Goal: Task Accomplishment & Management: Manage account settings

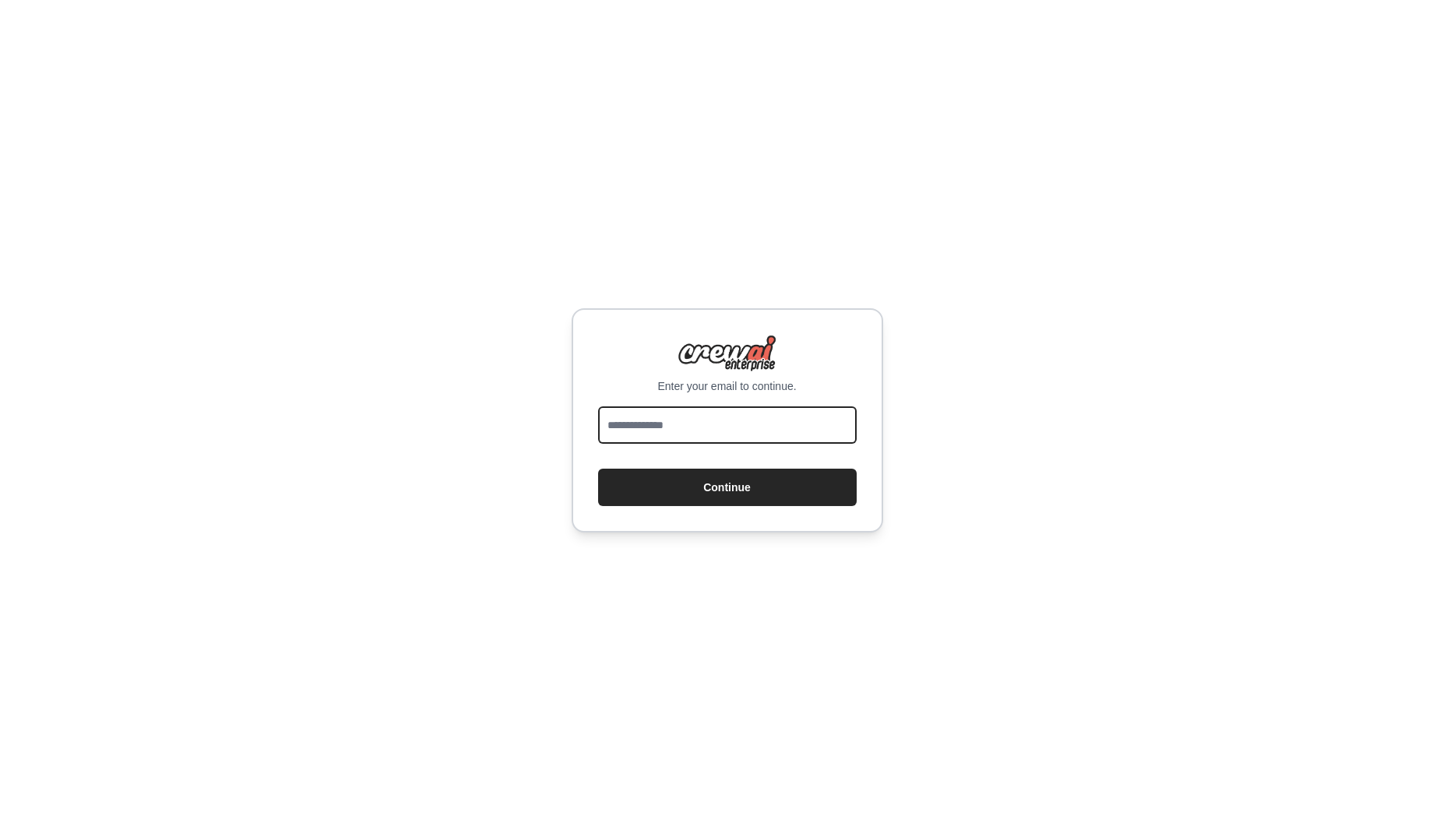
click at [717, 432] on input "email" at bounding box center [727, 425] width 259 height 38
type input "**********"
click at [727, 476] on button "Continue" at bounding box center [727, 487] width 259 height 38
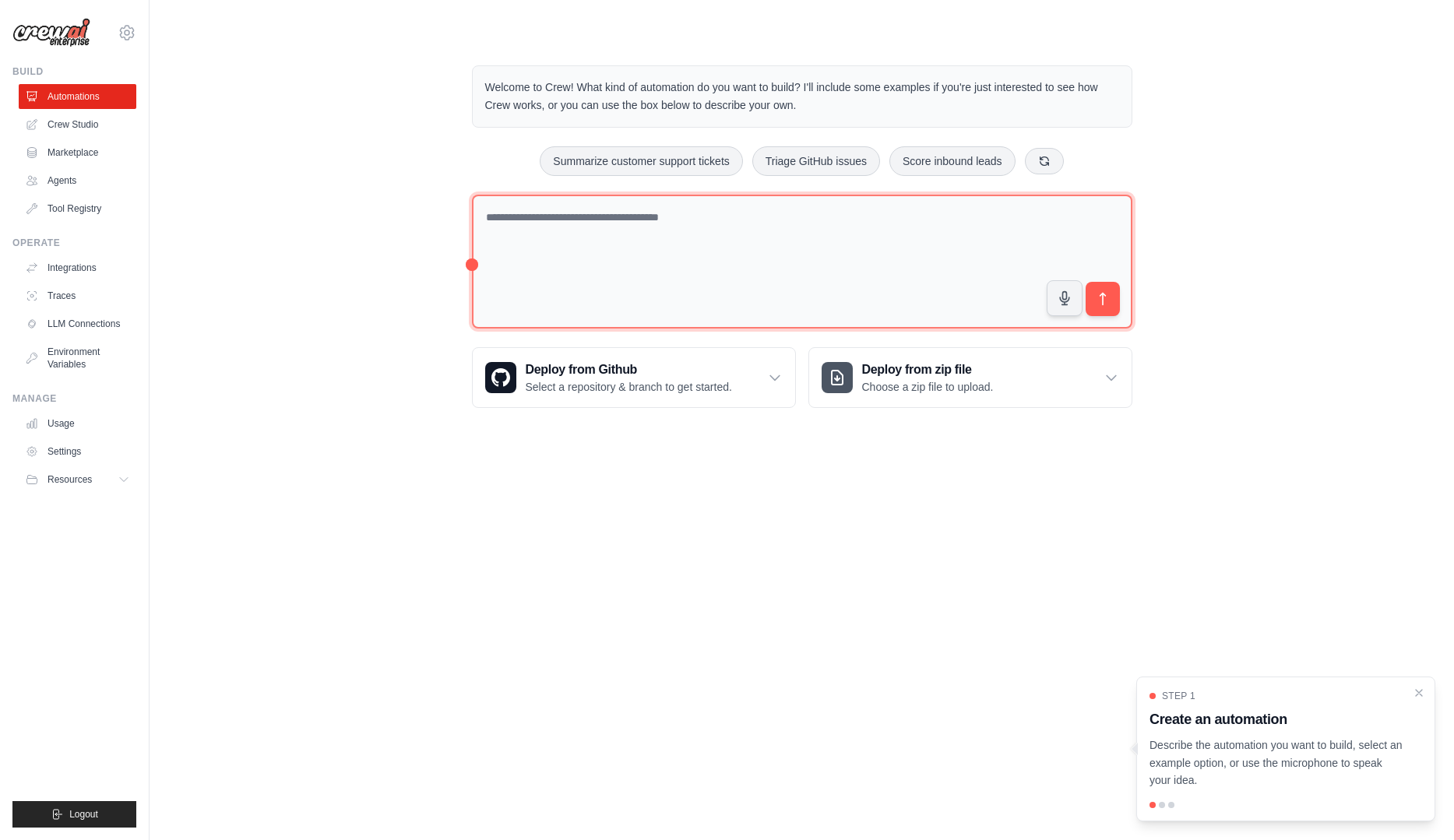
click at [577, 254] on textarea at bounding box center [802, 262] width 661 height 134
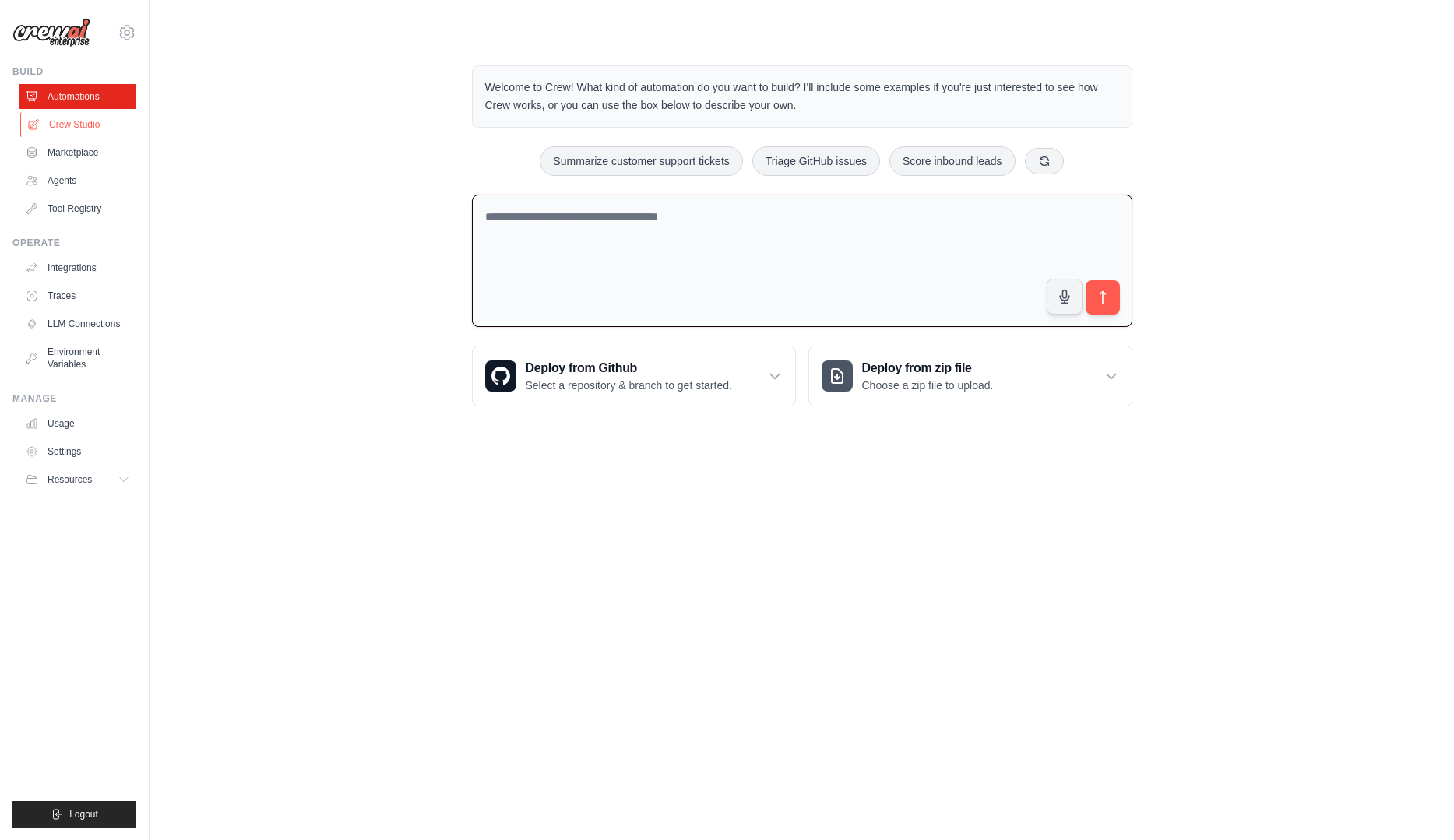
click at [94, 132] on link "Crew Studio" at bounding box center [79, 124] width 118 height 25
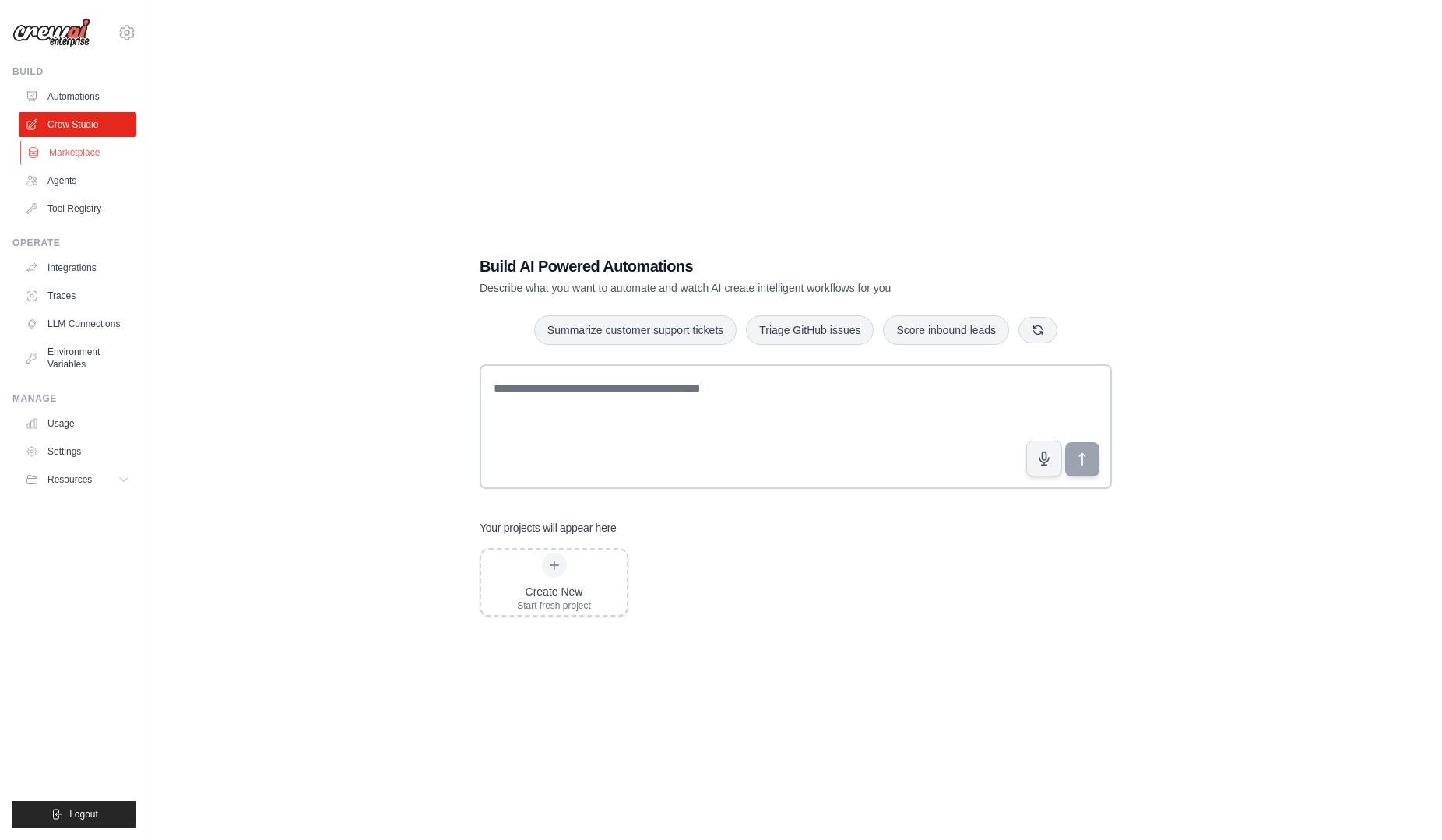
click at [62, 144] on link "Marketplace" at bounding box center [79, 152] width 118 height 25
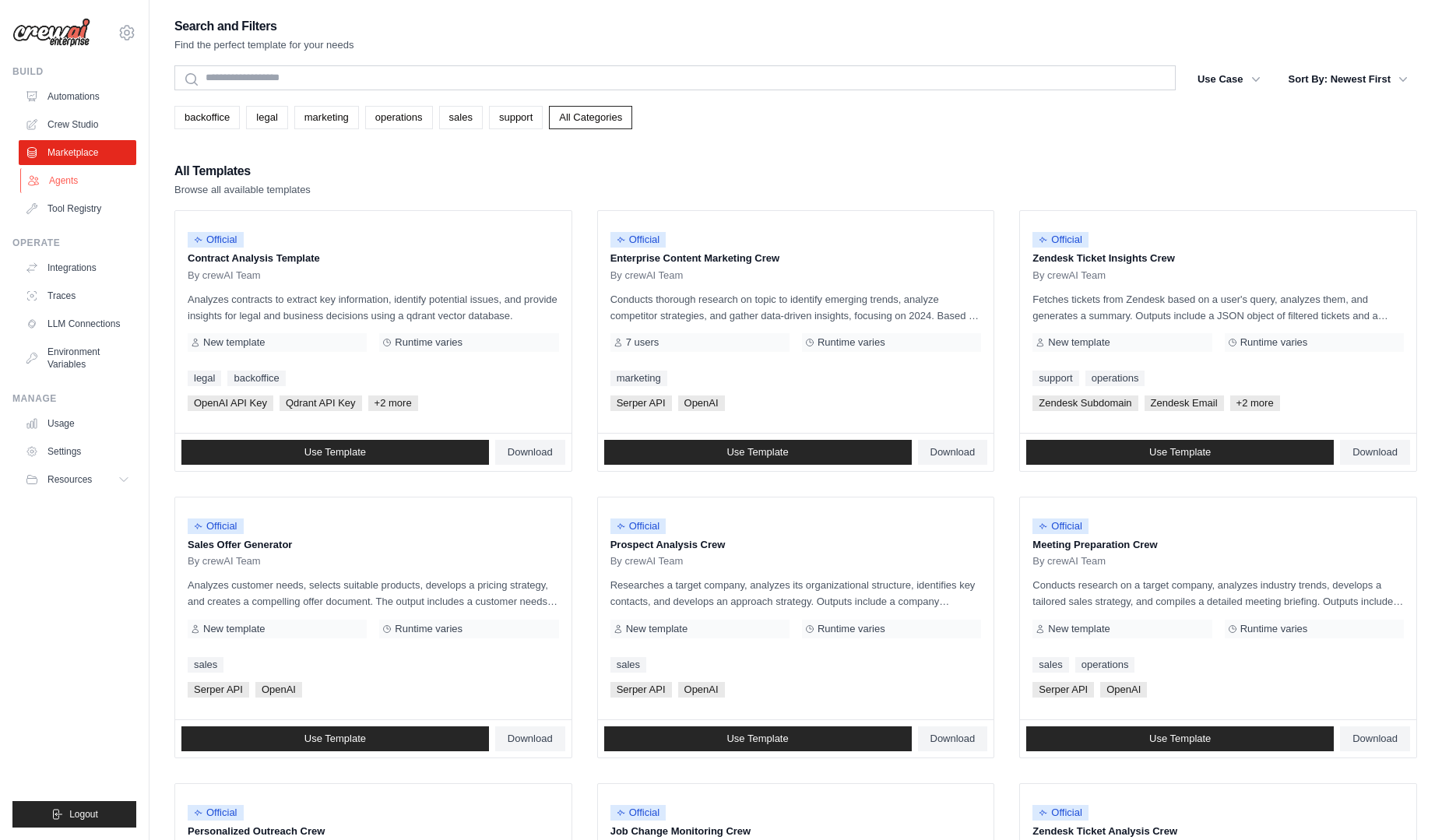
click at [63, 181] on link "Agents" at bounding box center [79, 180] width 118 height 25
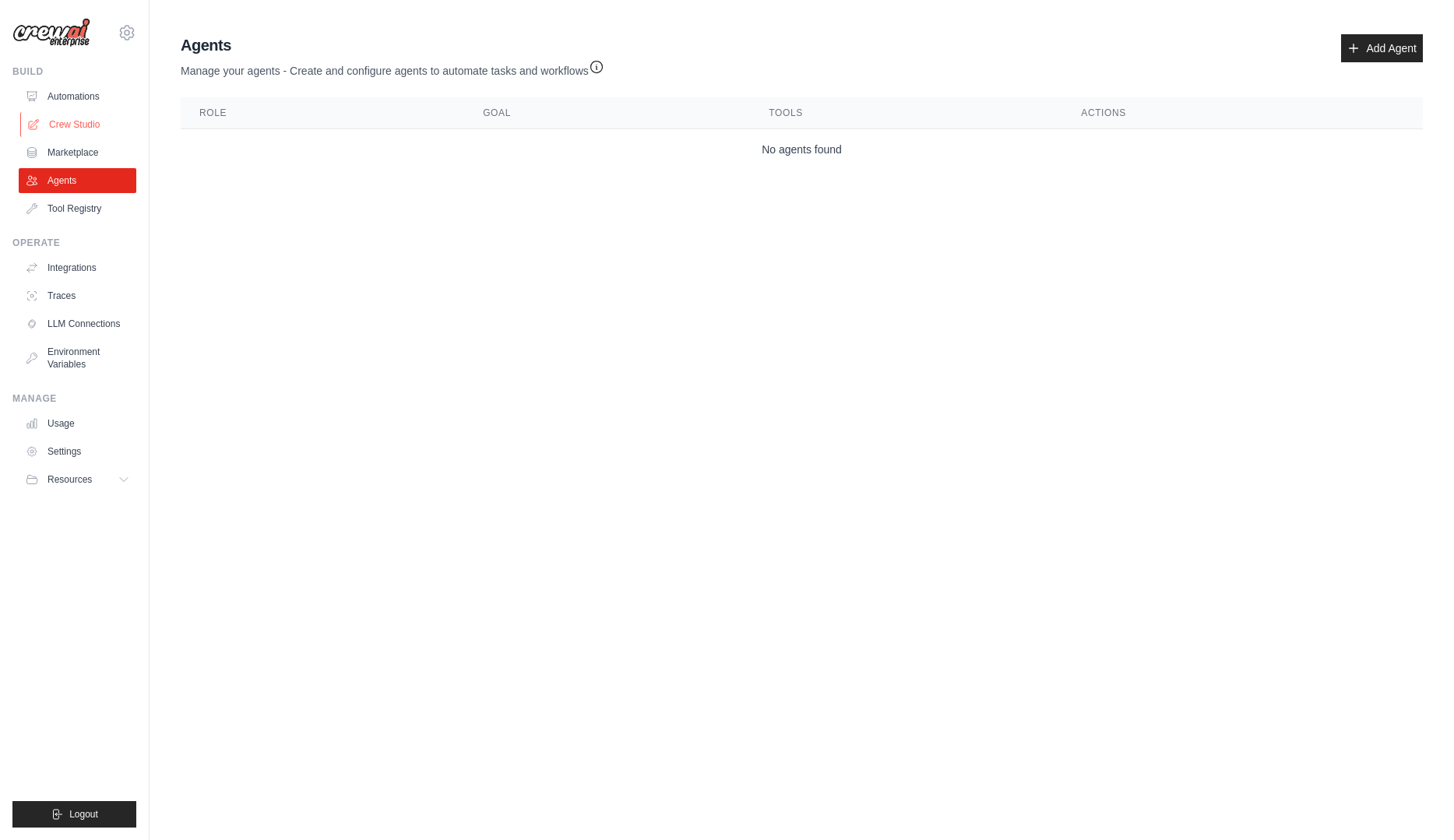
click at [59, 136] on link "Crew Studio" at bounding box center [79, 124] width 118 height 25
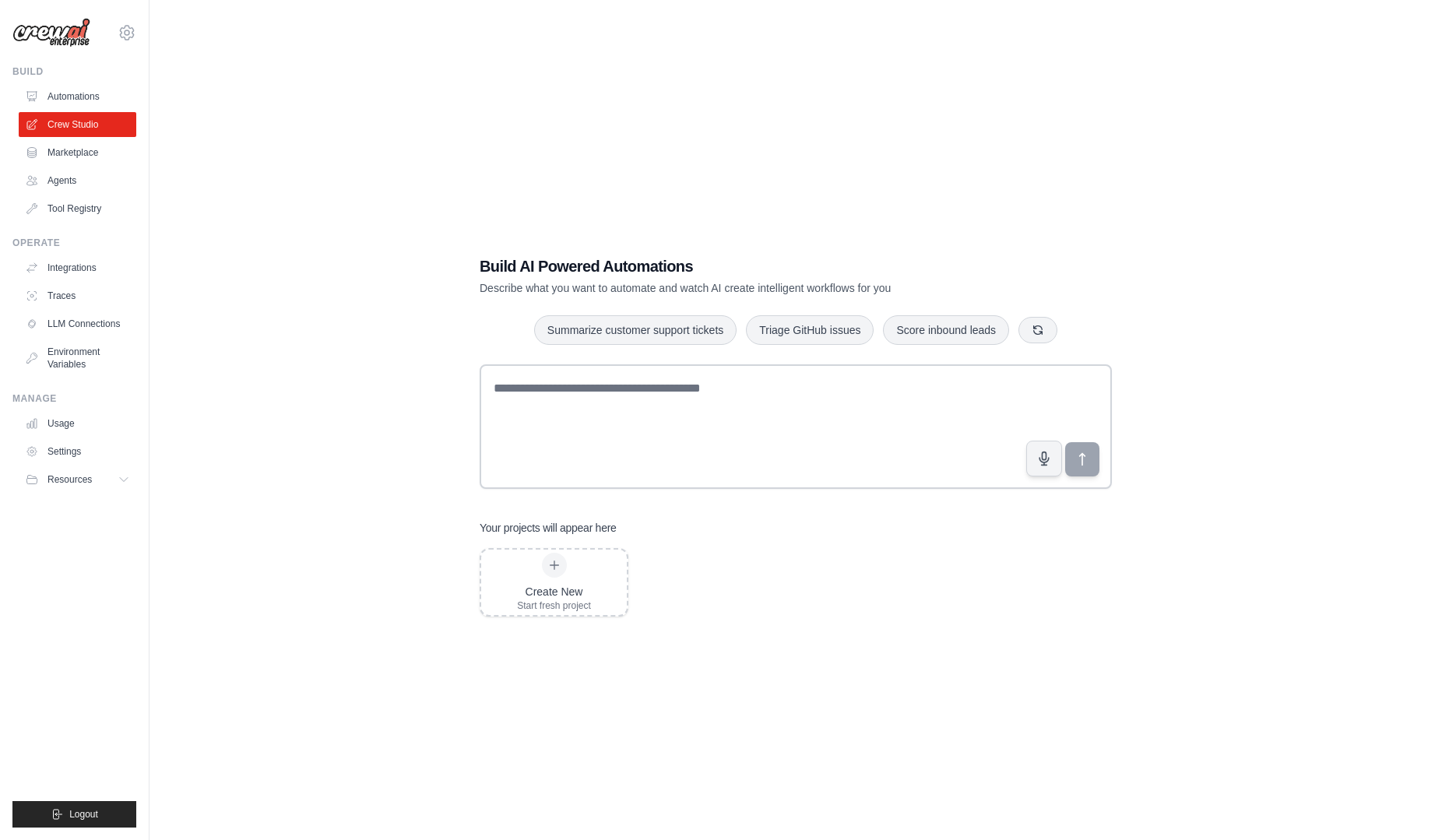
click at [59, 155] on link "Marketplace" at bounding box center [77, 152] width 118 height 25
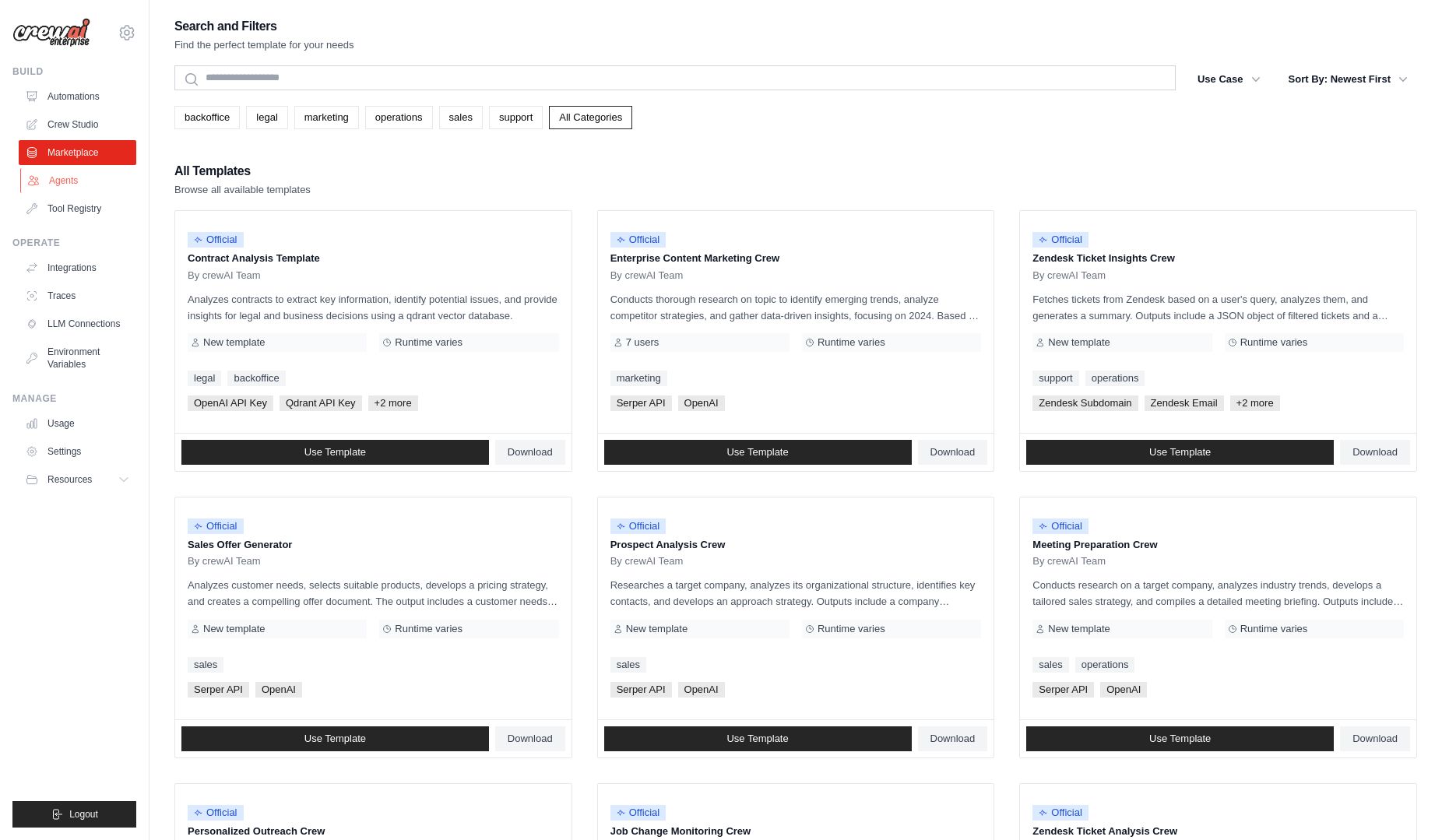
click at [82, 184] on link "Agents" at bounding box center [79, 180] width 118 height 25
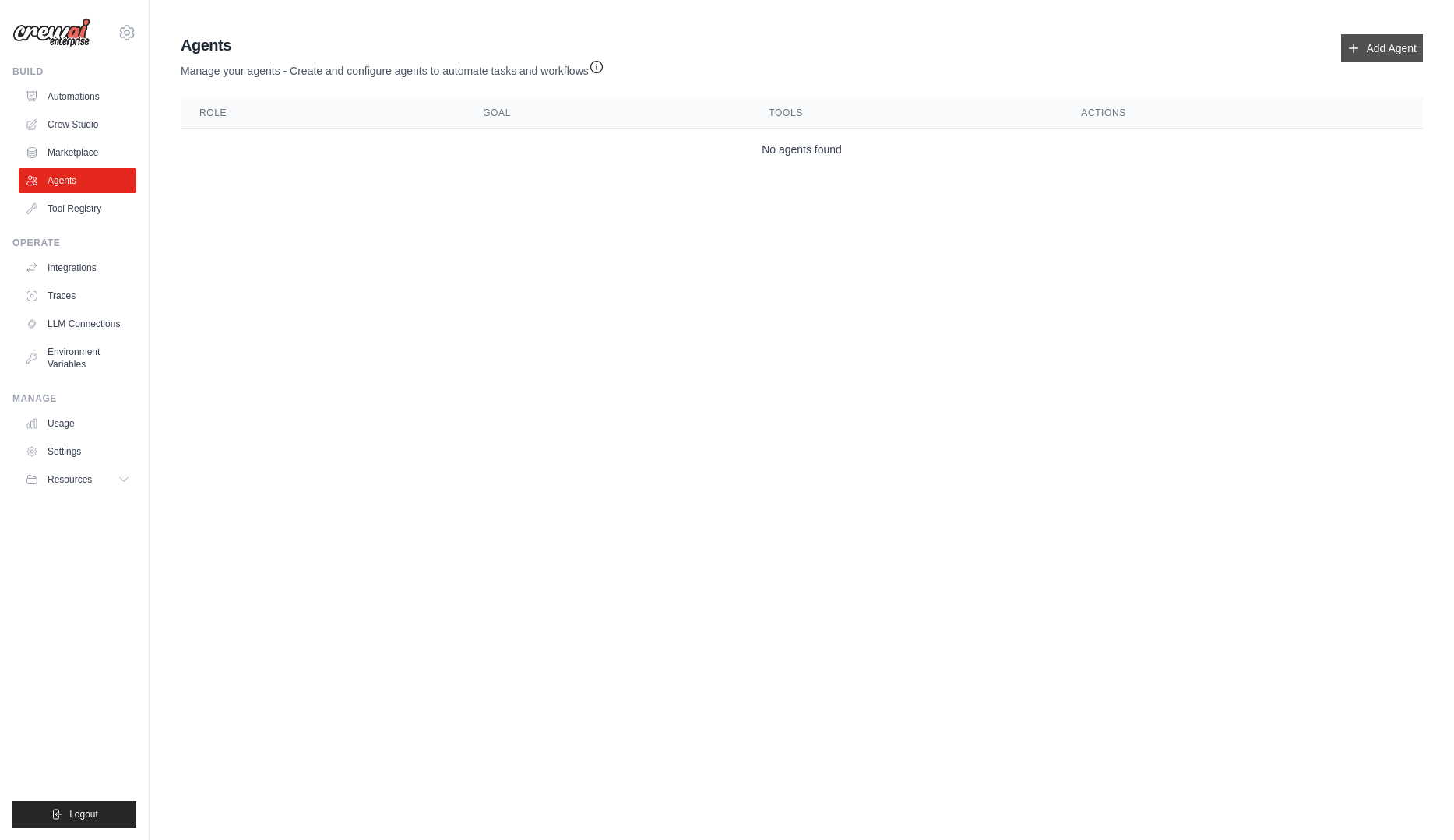
click at [1379, 51] on link "Add Agent" at bounding box center [1381, 48] width 82 height 28
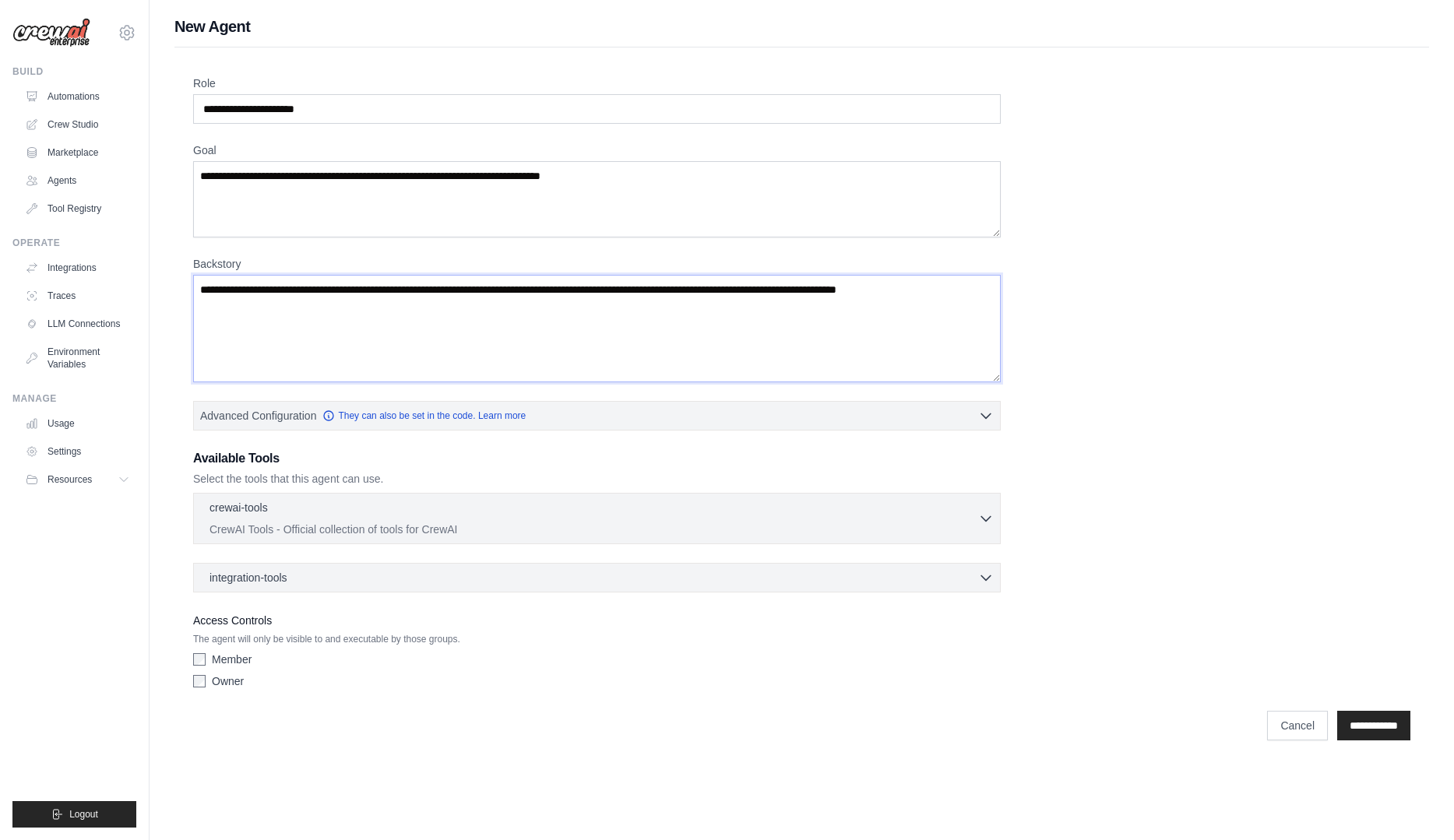
click at [283, 308] on textarea "Backstory" at bounding box center [597, 328] width 808 height 108
click at [1150, 563] on div "Role Goal Backstory Advanced Configuration They can also be set in the code. Le…" at bounding box center [802, 385] width 1217 height 620
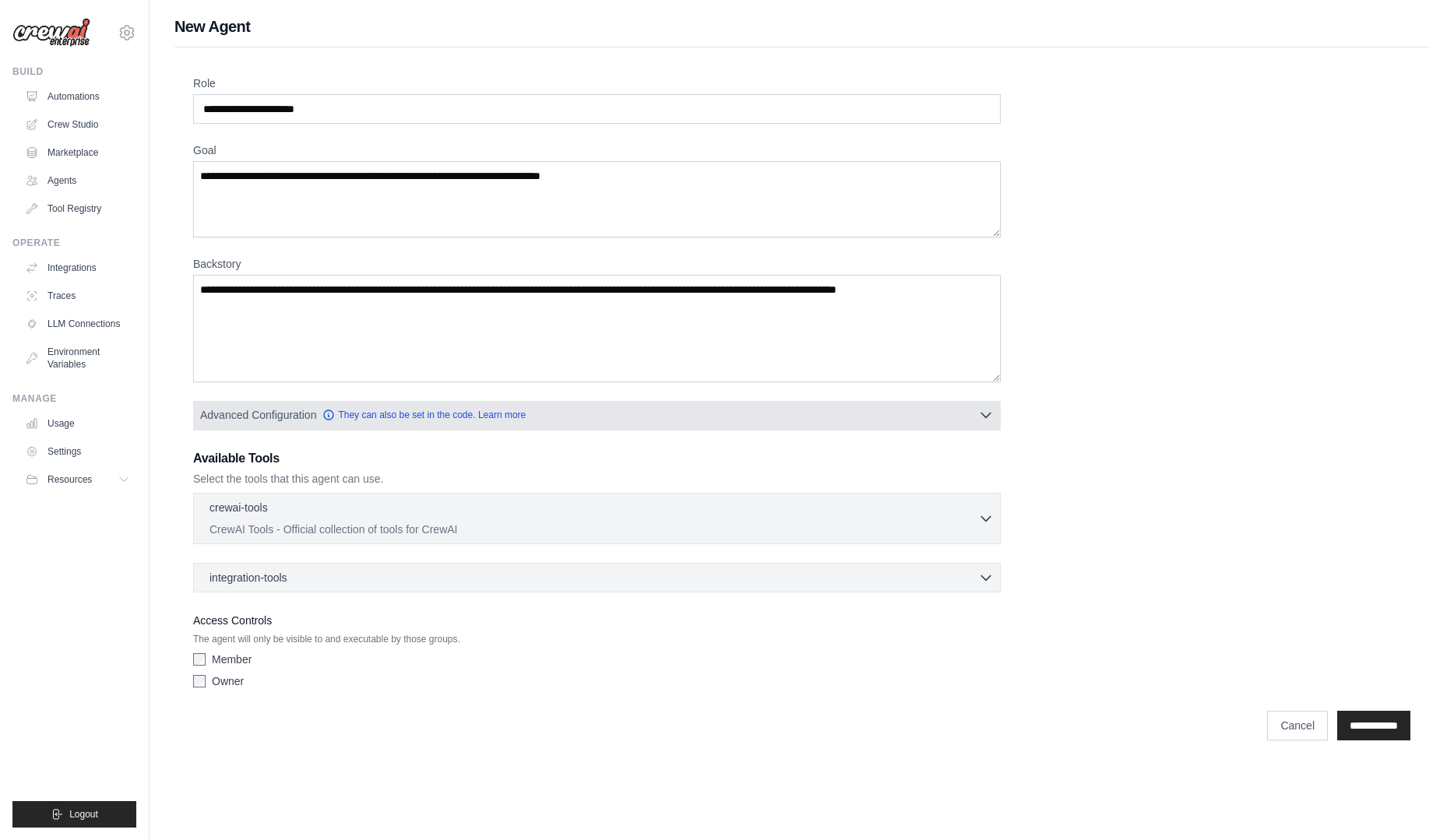
click at [983, 415] on icon "button" at bounding box center [986, 415] width 9 height 5
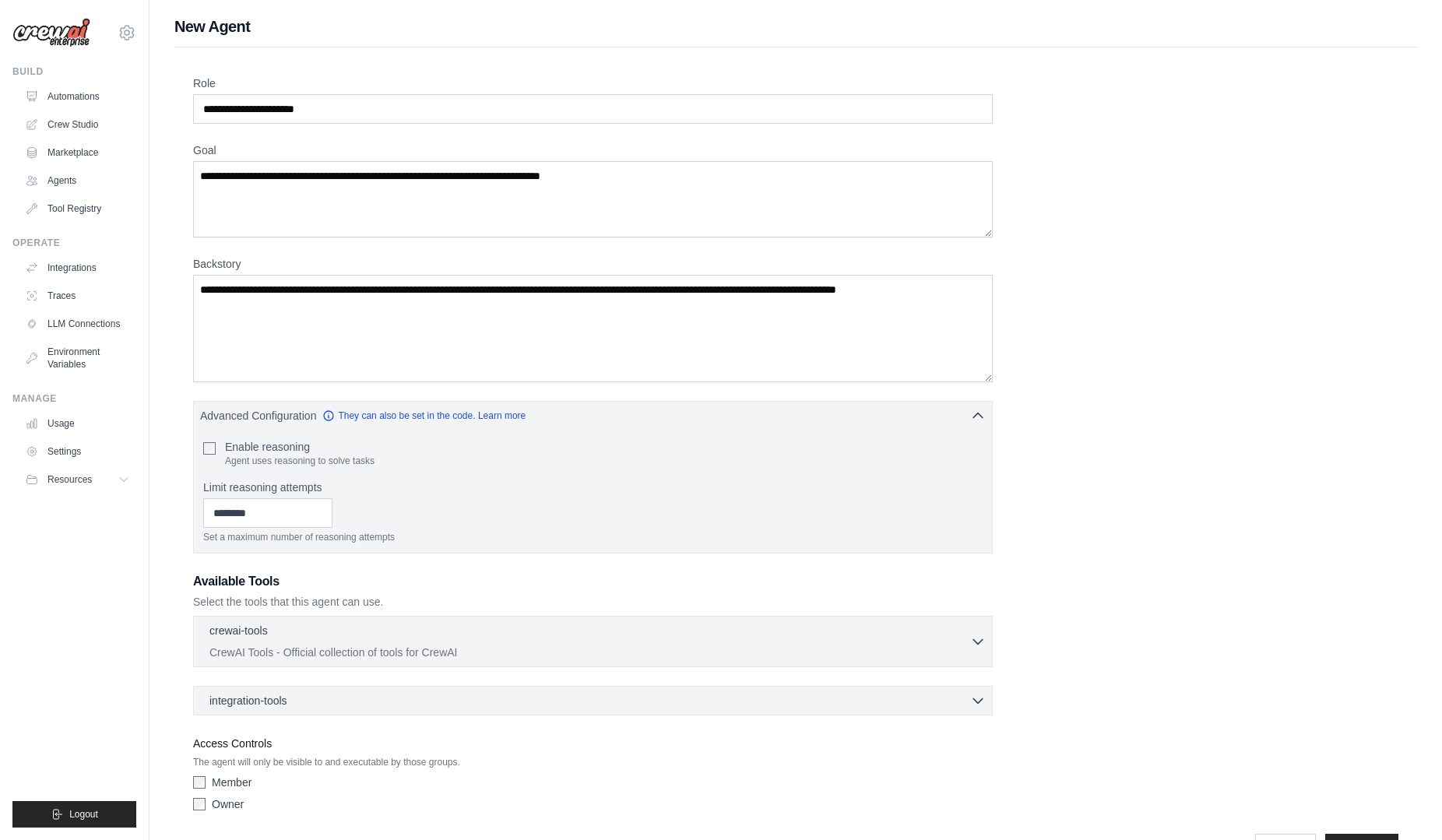
scroll to position [48, 0]
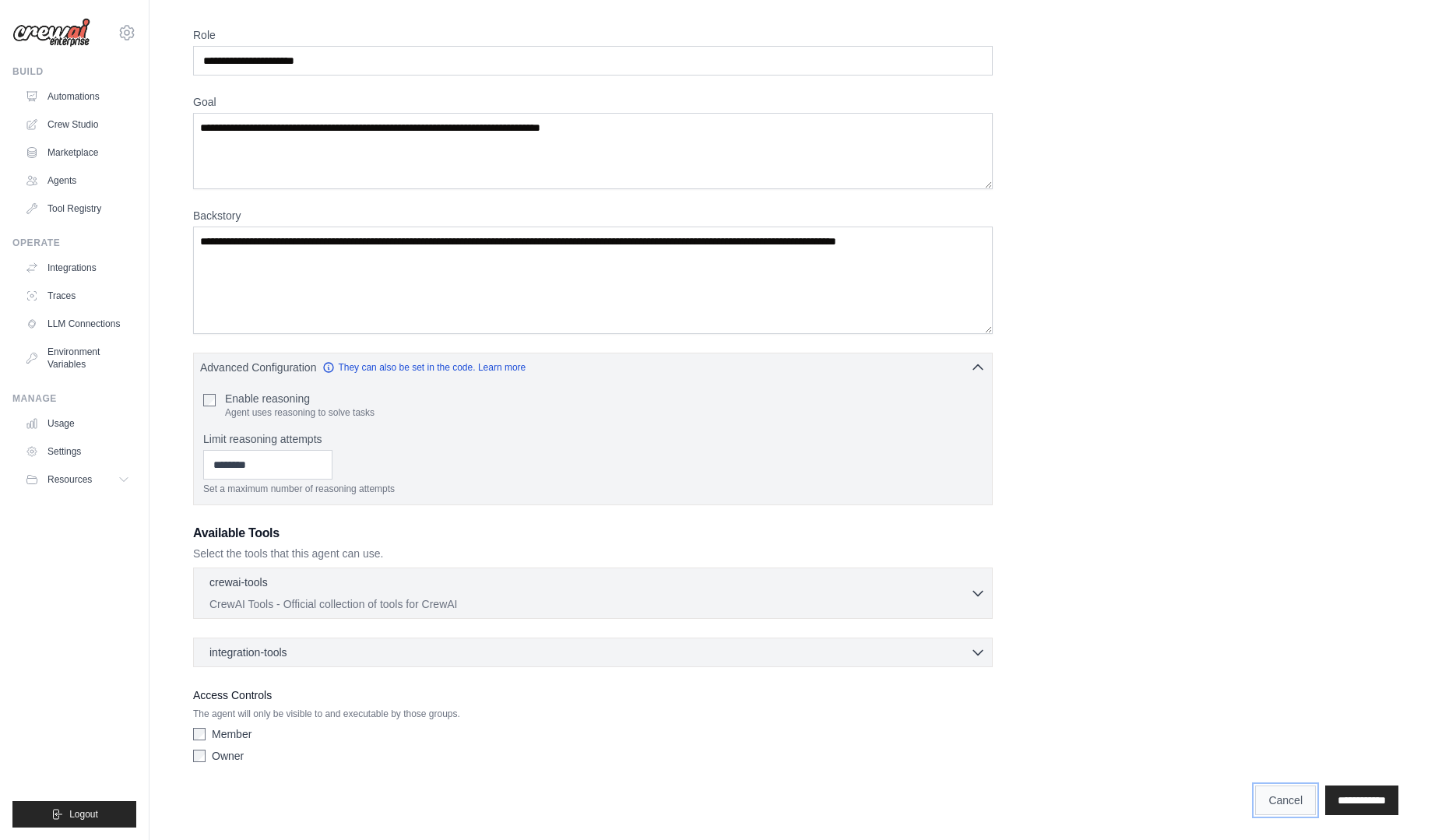
click at [1255, 799] on link "Cancel" at bounding box center [1286, 800] width 61 height 29
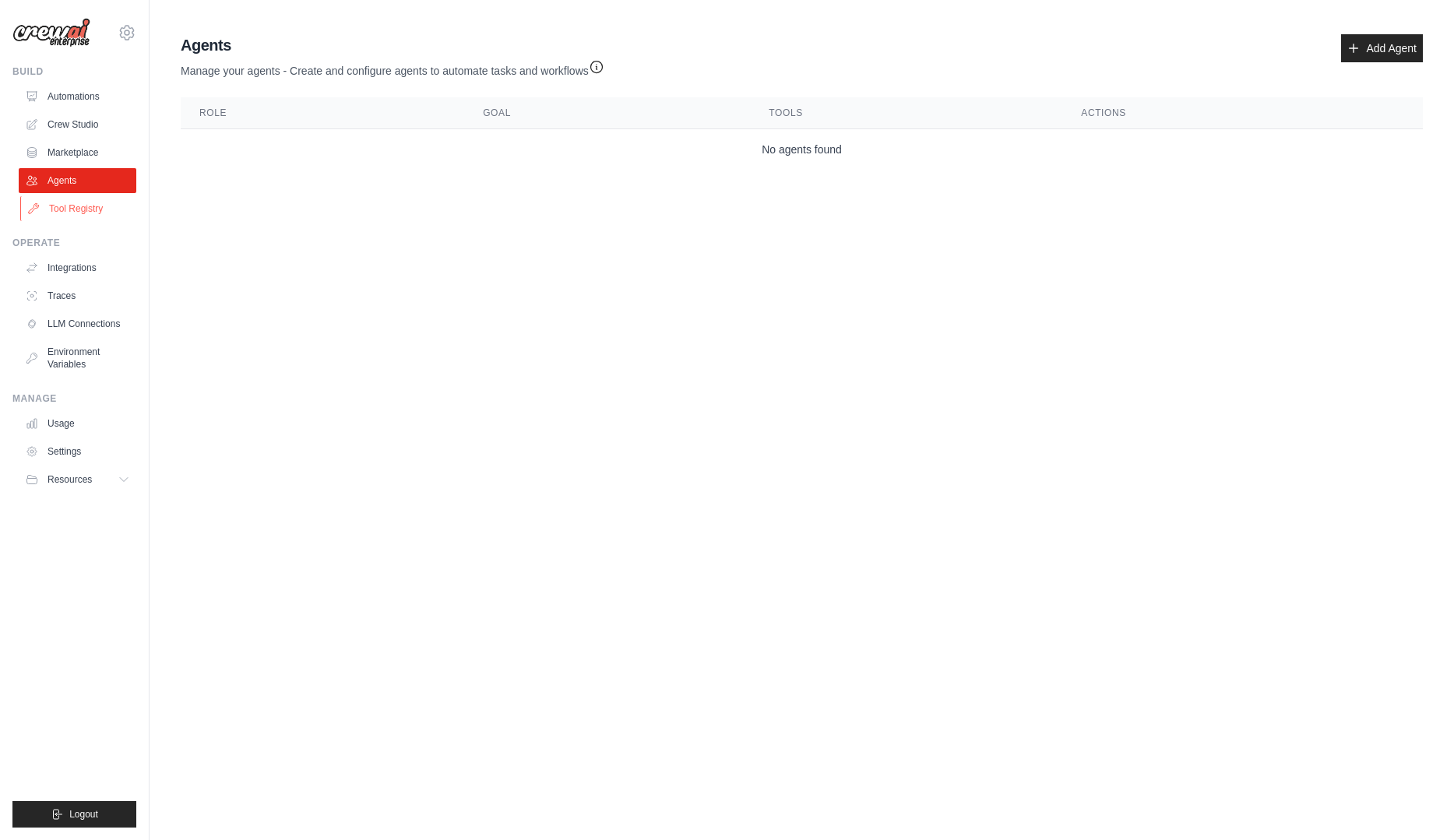
click at [73, 208] on link "Tool Registry" at bounding box center [79, 208] width 118 height 25
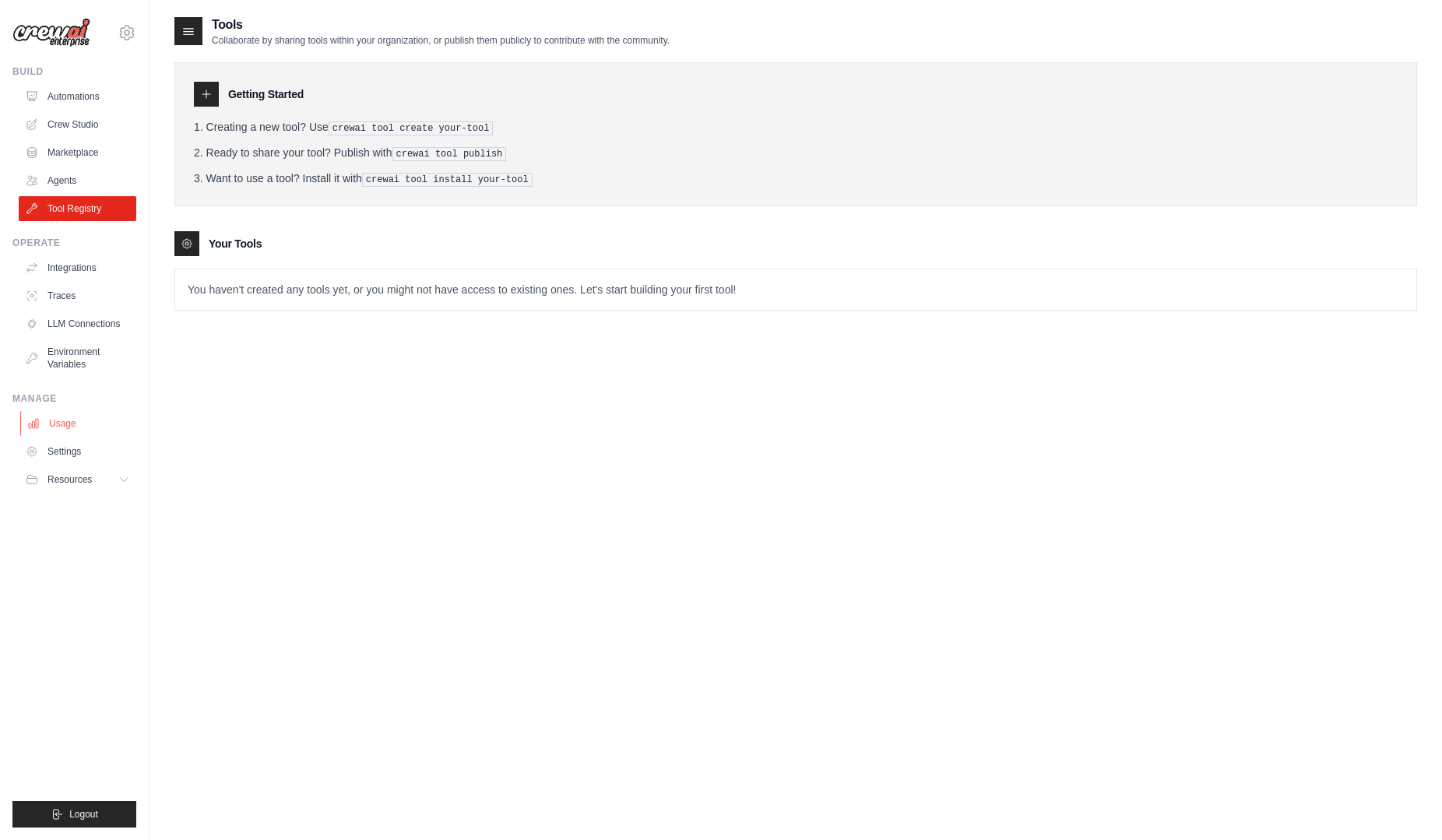
click at [66, 418] on link "Usage" at bounding box center [79, 423] width 118 height 25
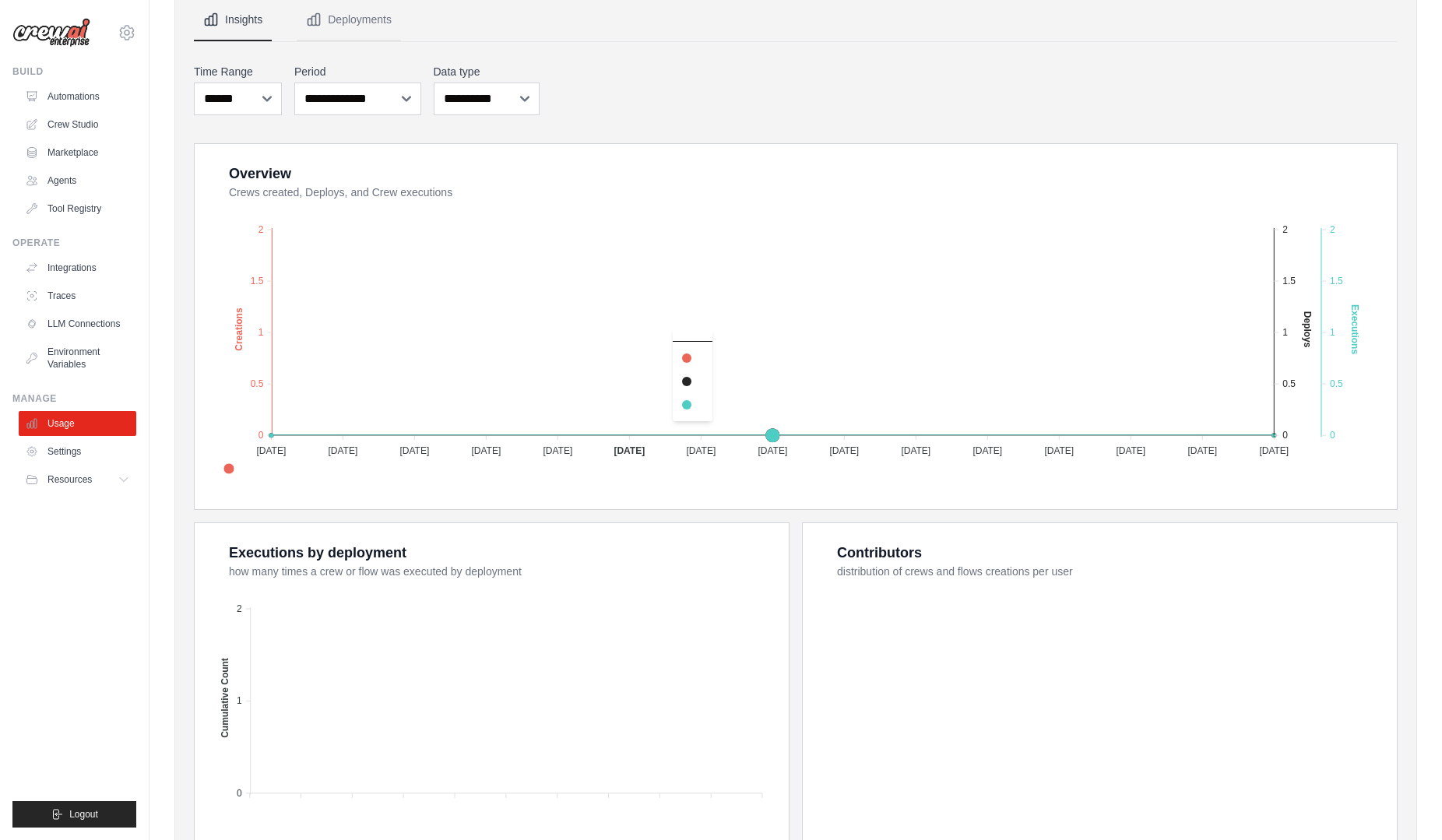
scroll to position [289, 0]
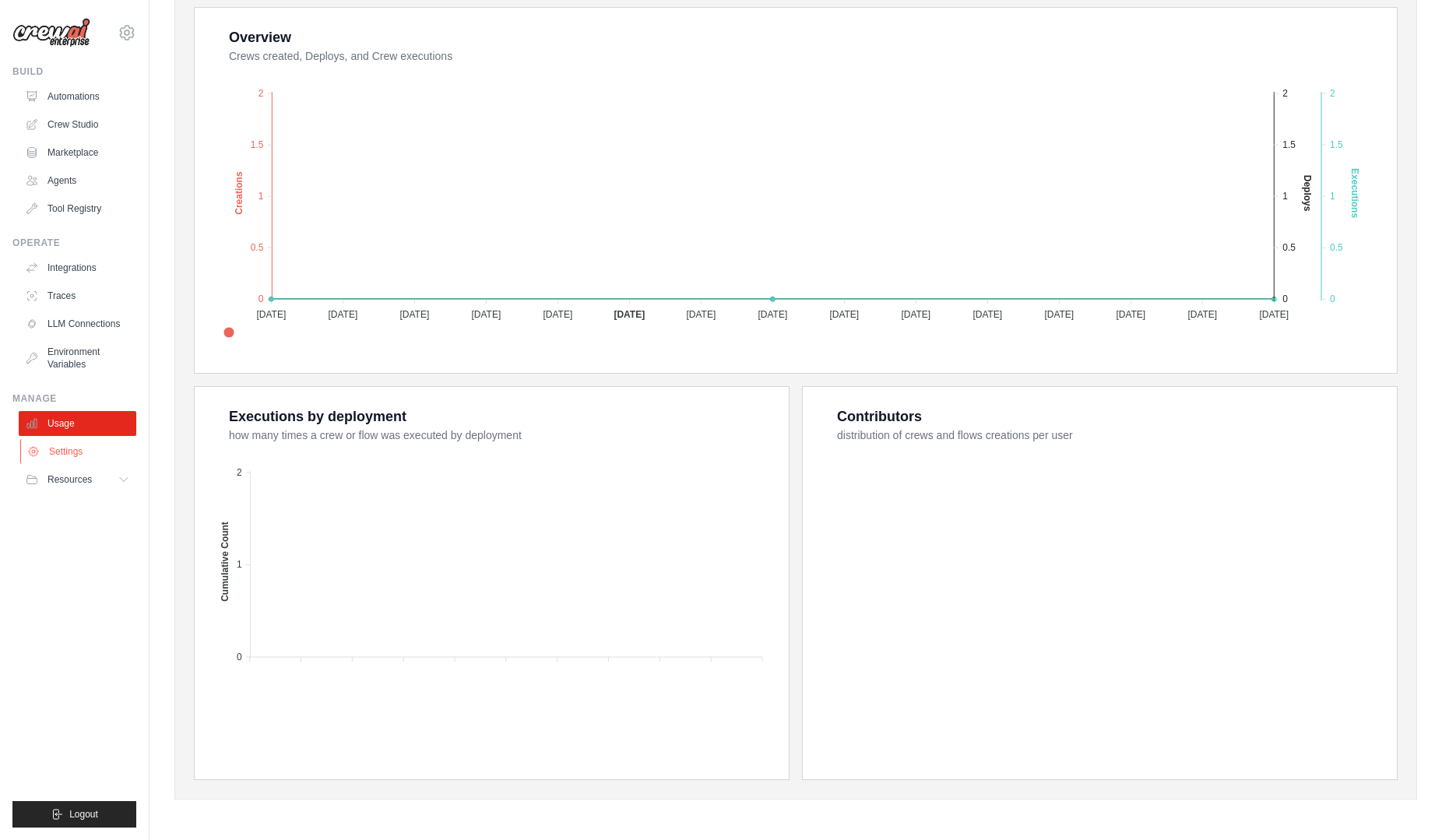
click at [87, 448] on link "Settings" at bounding box center [79, 451] width 118 height 25
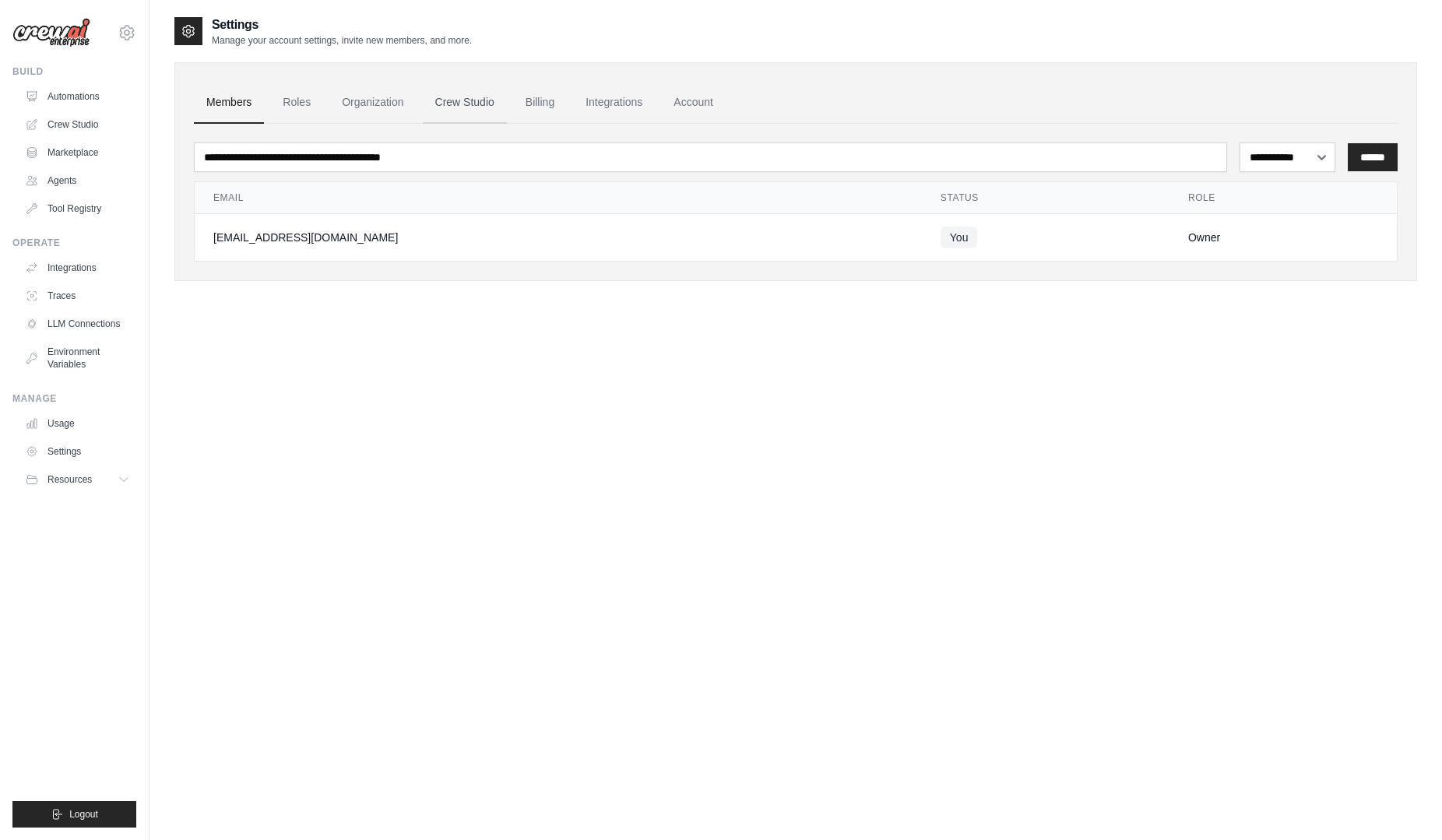
click at [481, 101] on link "Crew Studio" at bounding box center [465, 103] width 84 height 42
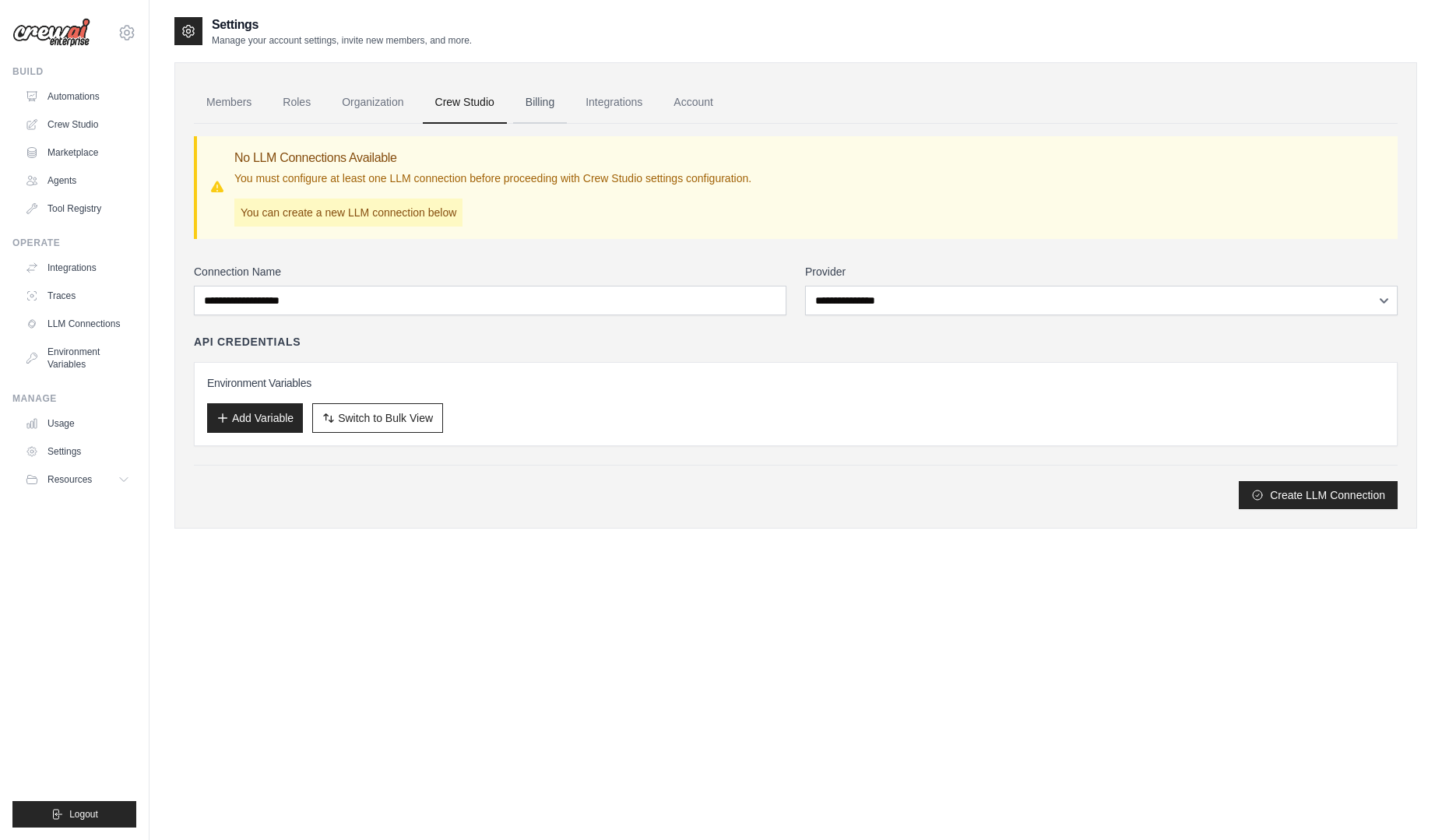
click at [559, 98] on link "Billing" at bounding box center [540, 103] width 53 height 42
